Goal: Find specific page/section: Find specific page/section

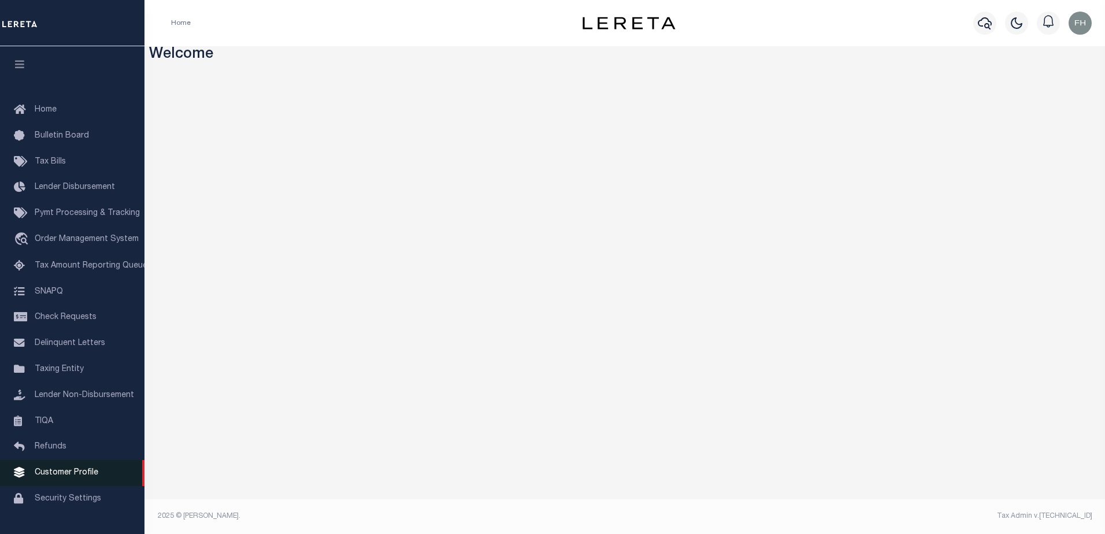
click at [71, 477] on span "Customer Profile" at bounding box center [67, 473] width 64 height 8
